Goal: Task Accomplishment & Management: Use online tool/utility

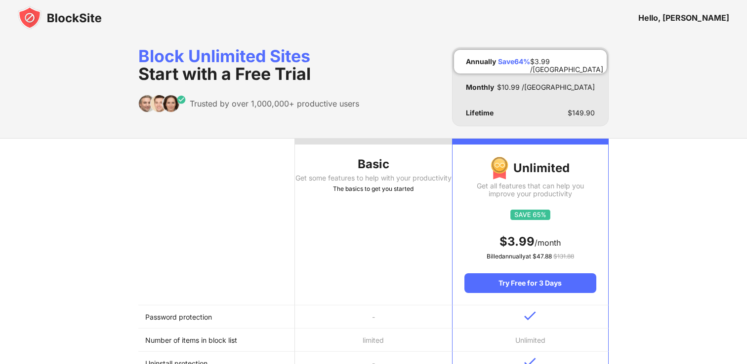
click at [34, 18] on img at bounding box center [60, 18] width 84 height 24
